Goal: Navigation & Orientation: Find specific page/section

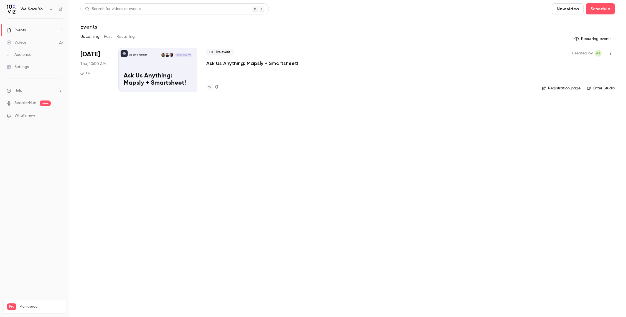
click at [161, 203] on main "Search for videos or events New video Schedule Events Upcoming Past Recurring R…" at bounding box center [347, 158] width 557 height 317
